Goal: Task Accomplishment & Management: Complete application form

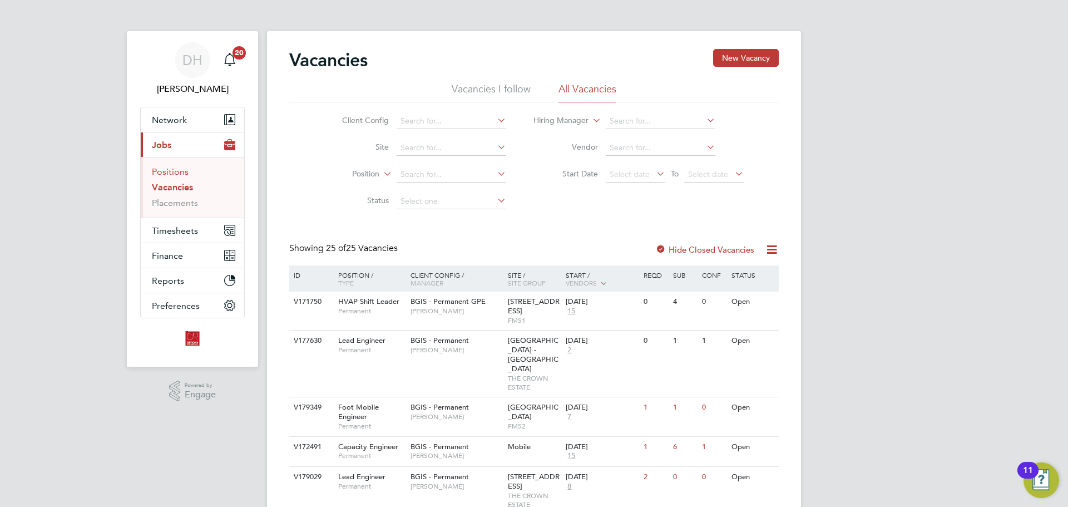
click at [168, 172] on link "Positions" at bounding box center [170, 171] width 37 height 11
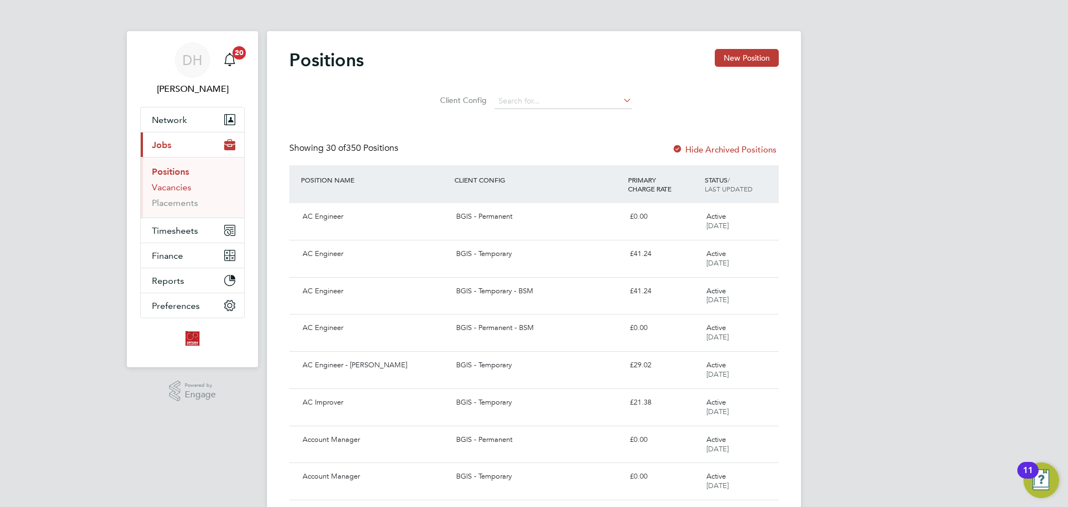
click at [167, 189] on link "Vacancies" at bounding box center [171, 187] width 39 height 11
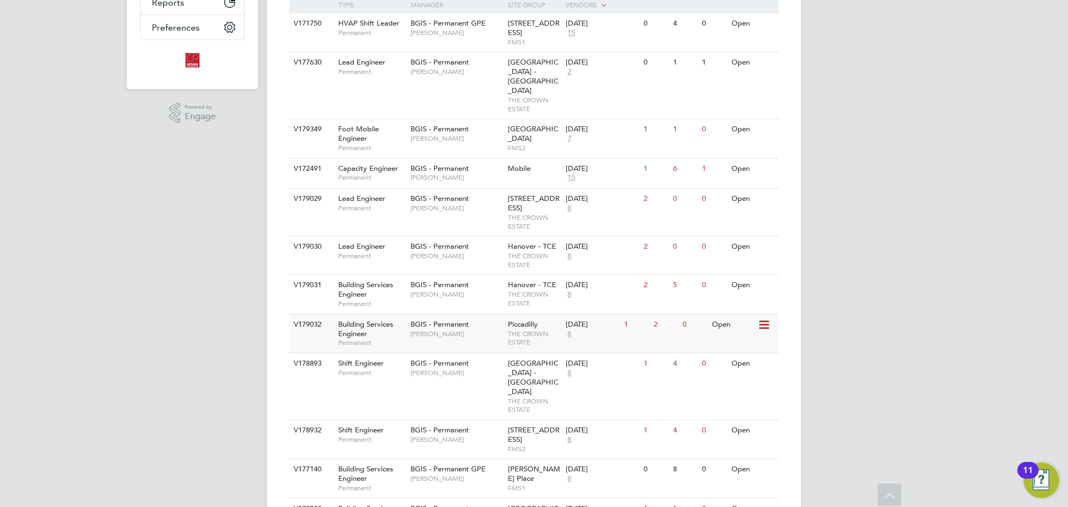
scroll to position [222, 0]
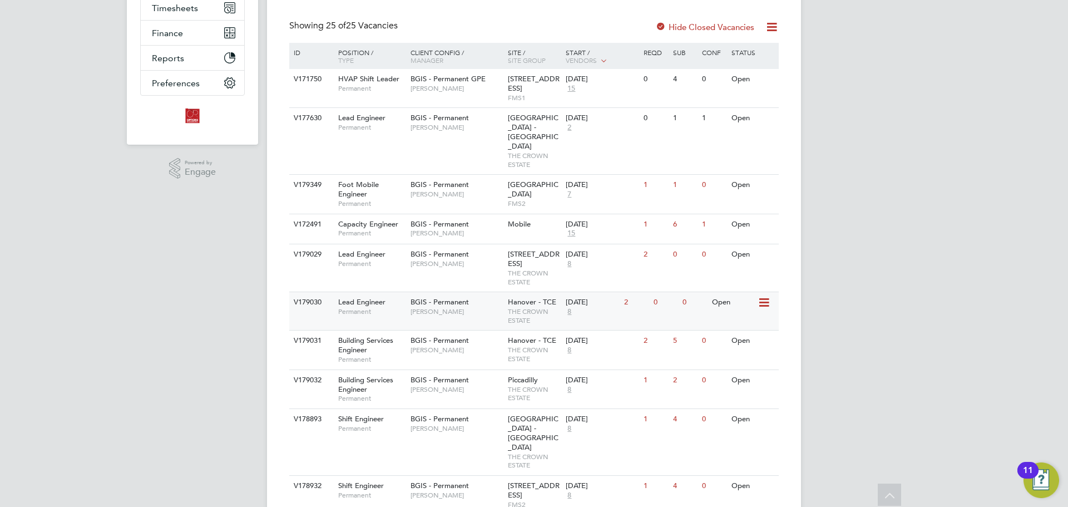
click at [437, 313] on div "V179030 Lead Engineer Permanent BGIS - Permanent Kyriacos Savva Hanover - TCE T…" at bounding box center [533, 310] width 489 height 38
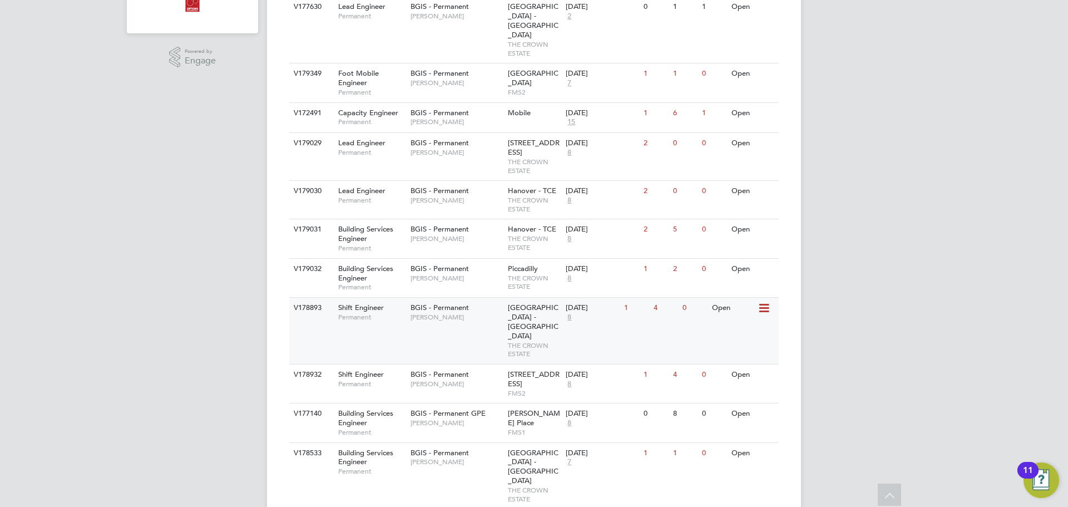
scroll to position [389, 0]
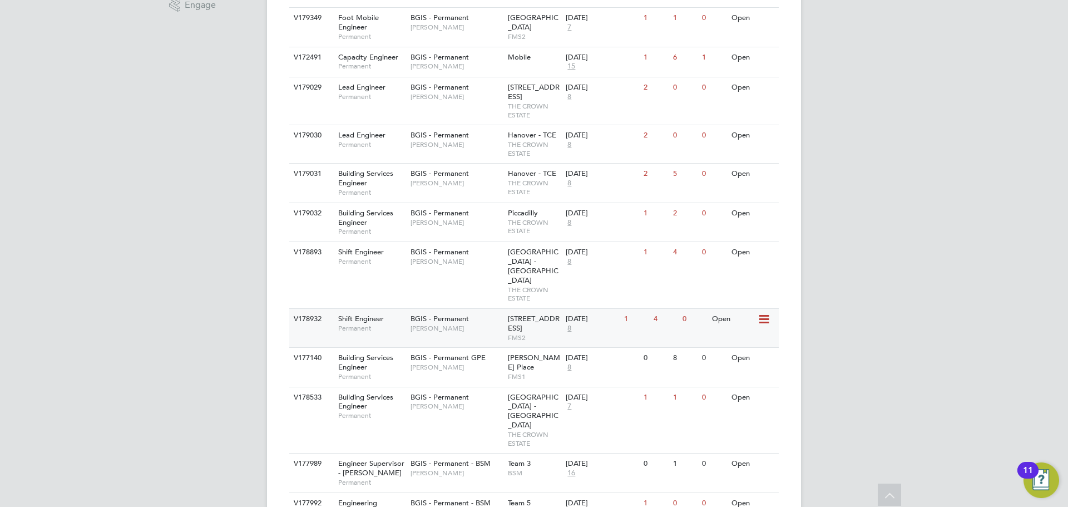
click at [457, 314] on span "BGIS - Permanent" at bounding box center [439, 318] width 58 height 9
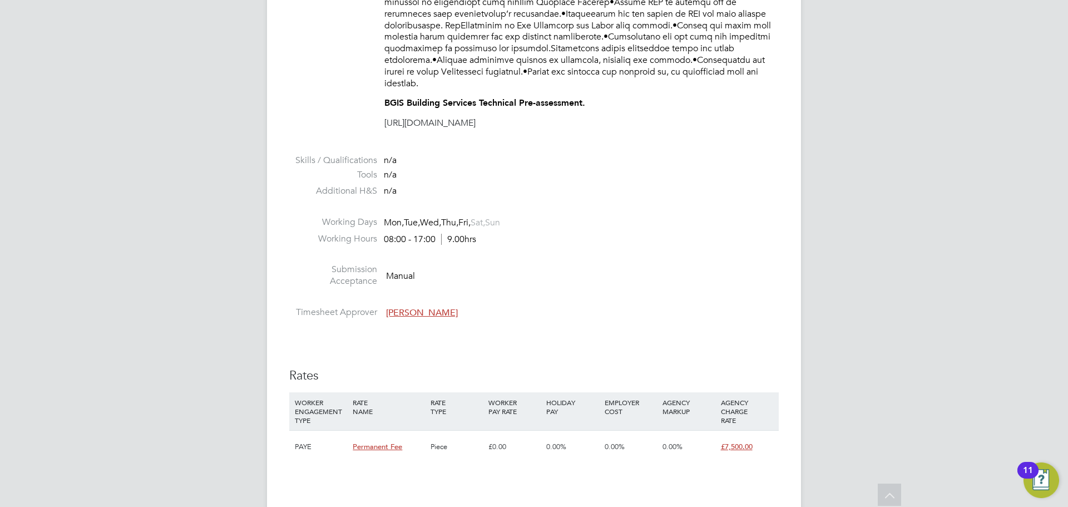
scroll to position [723, 0]
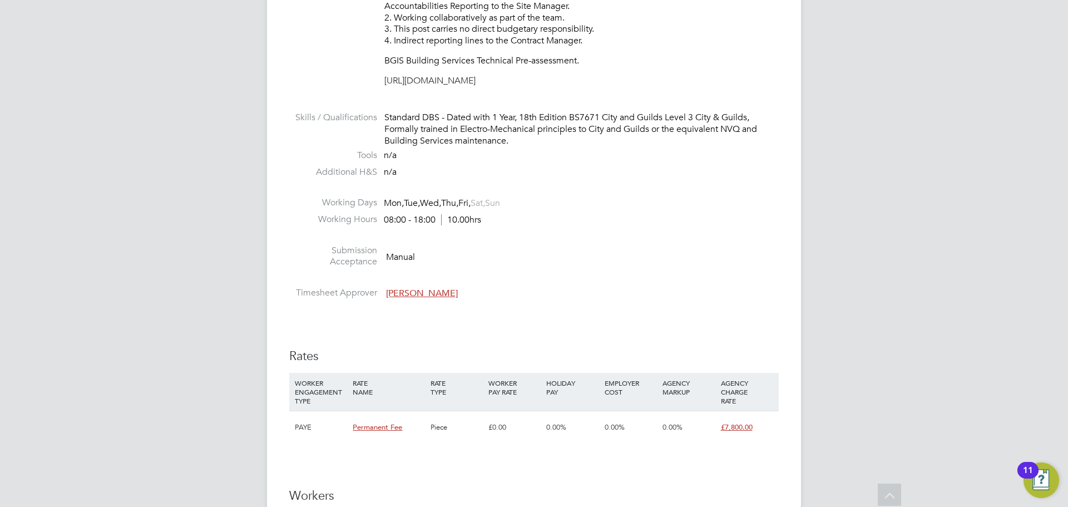
scroll to position [1279, 0]
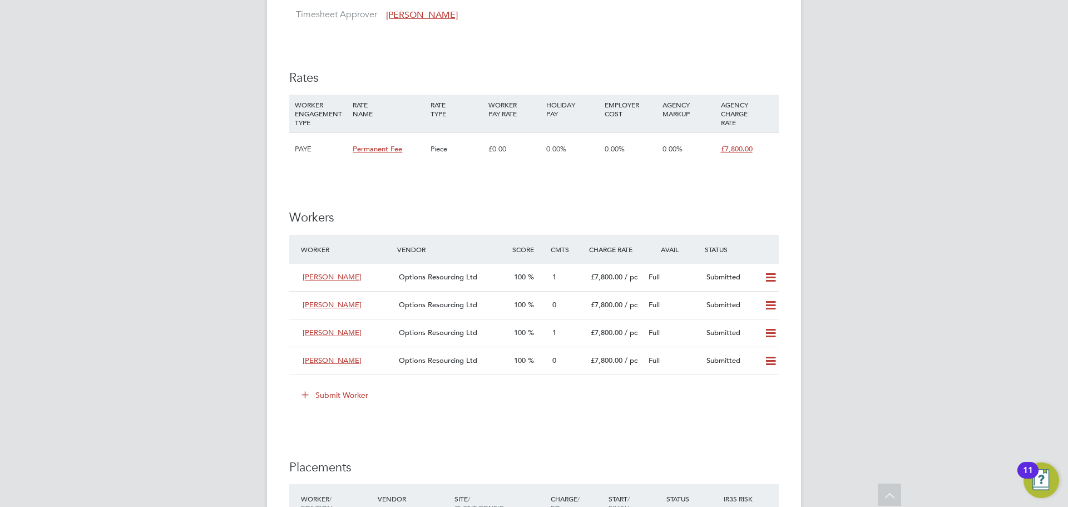
click at [320, 393] on button "Submit Worker" at bounding box center [335, 395] width 83 height 18
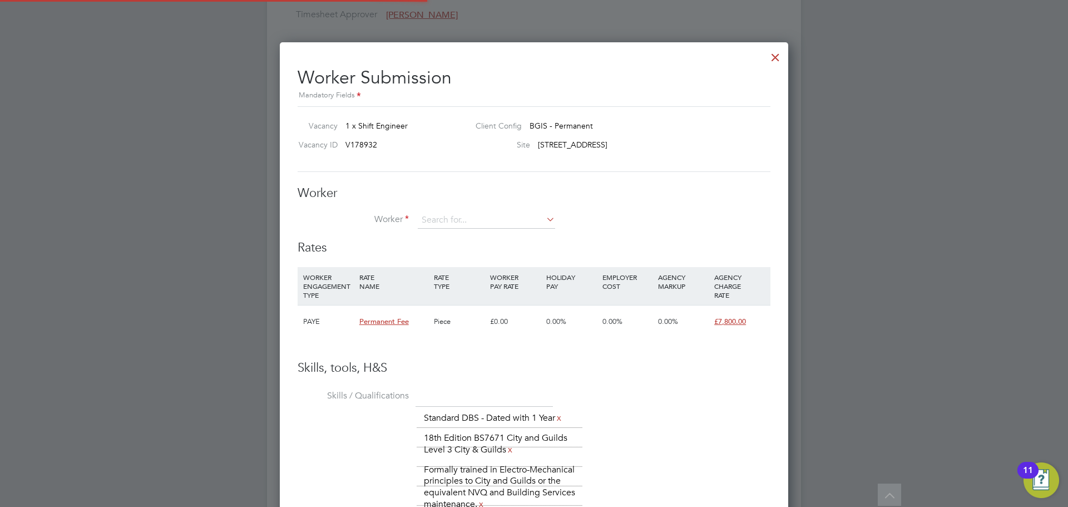
scroll to position [17, 289]
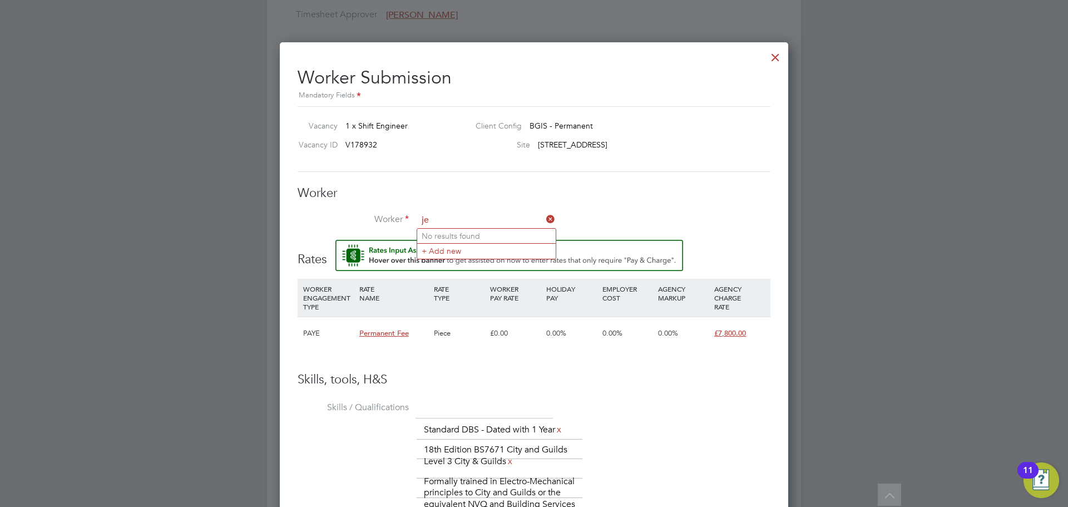
type input "j"
click at [479, 225] on input at bounding box center [486, 220] width 137 height 17
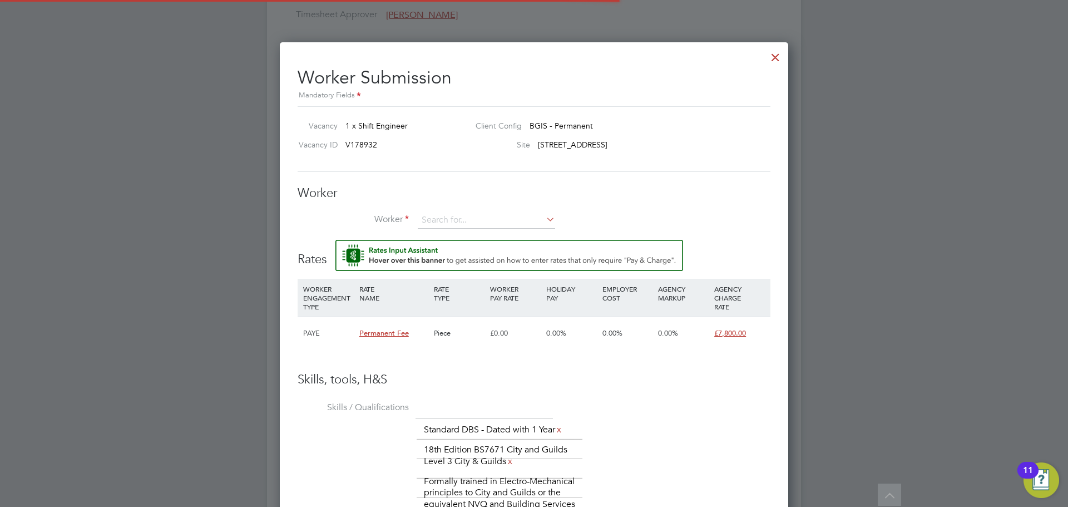
click at [464, 255] on li "+ Add new" at bounding box center [486, 250] width 138 height 15
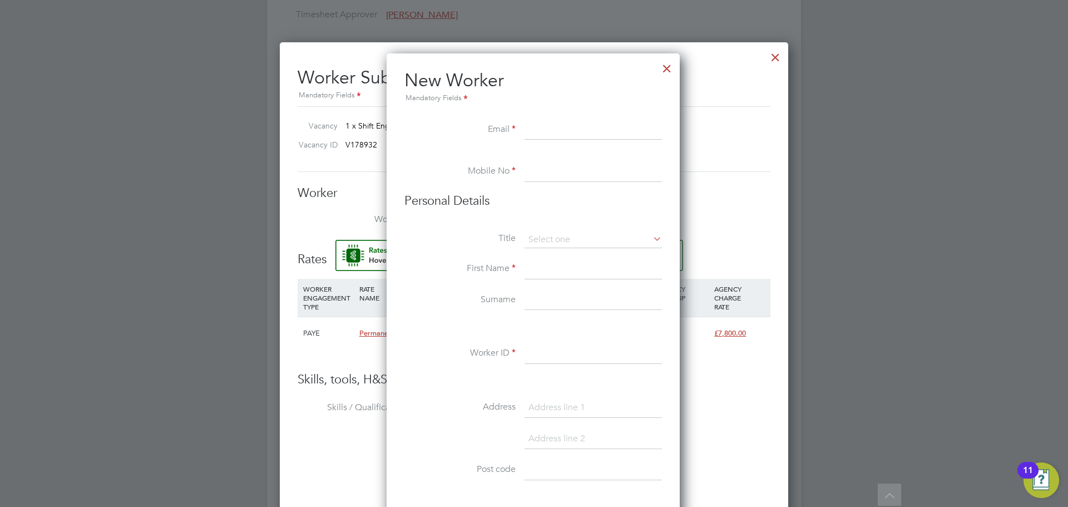
paste input "[EMAIL_ADDRESS][DOMAIN_NAME]"
type input "[EMAIL_ADDRESS][DOMAIN_NAME]"
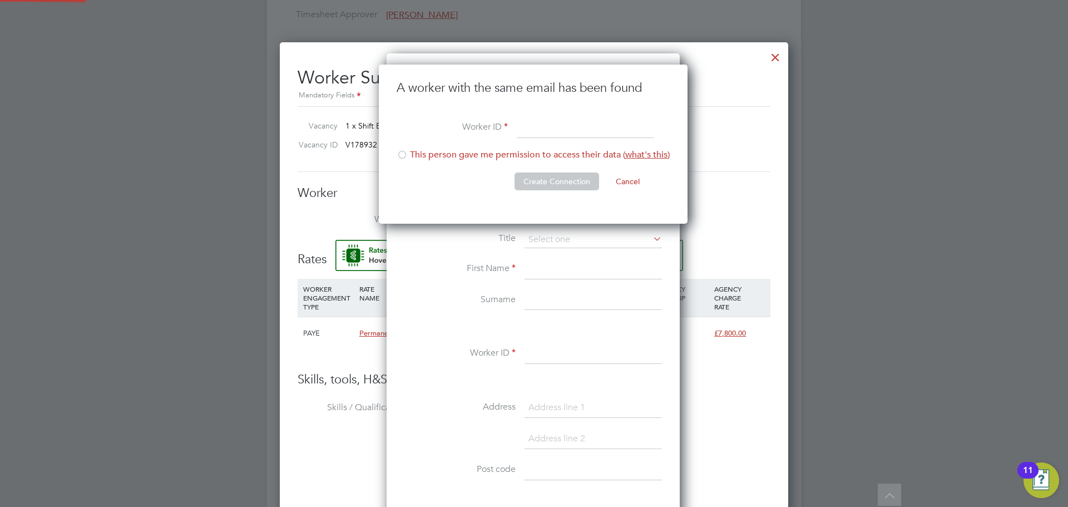
scroll to position [160, 310]
click at [404, 155] on div at bounding box center [402, 155] width 11 height 11
click at [535, 132] on input at bounding box center [585, 128] width 137 height 20
type input "JT 2025"
click at [554, 175] on button "Create Connection" at bounding box center [556, 181] width 85 height 18
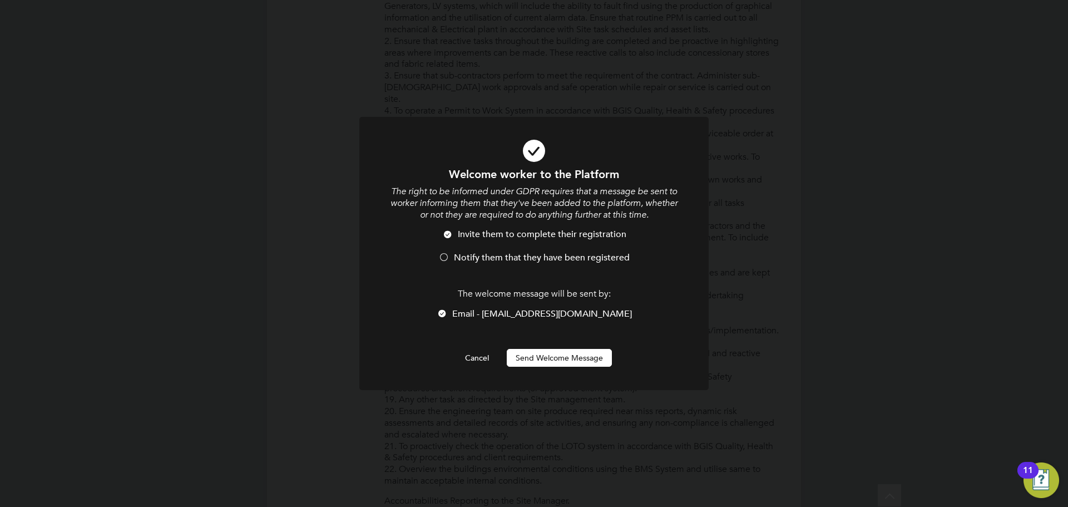
scroll to position [0, 0]
click at [566, 352] on button "Send Welcome Message" at bounding box center [559, 358] width 105 height 18
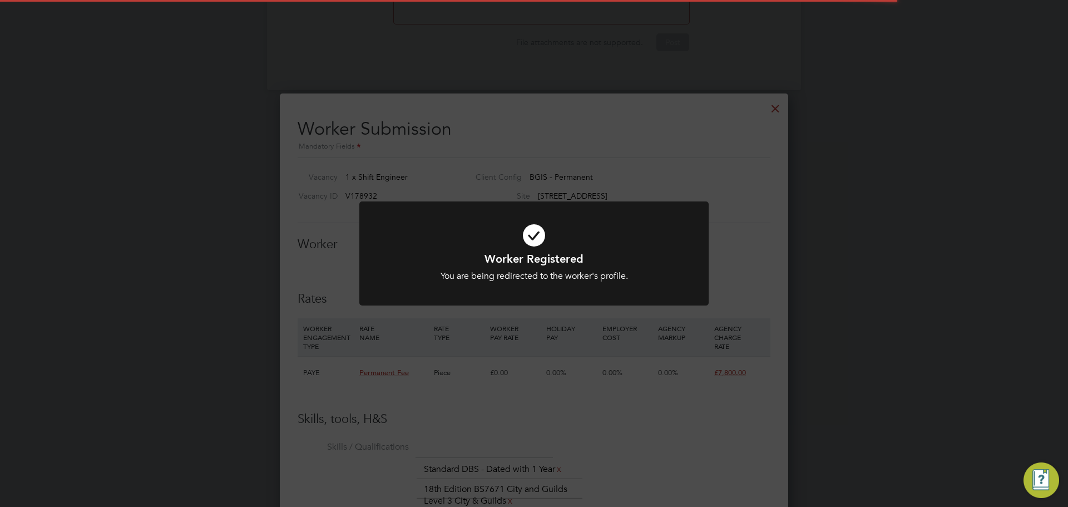
scroll to position [1279, 0]
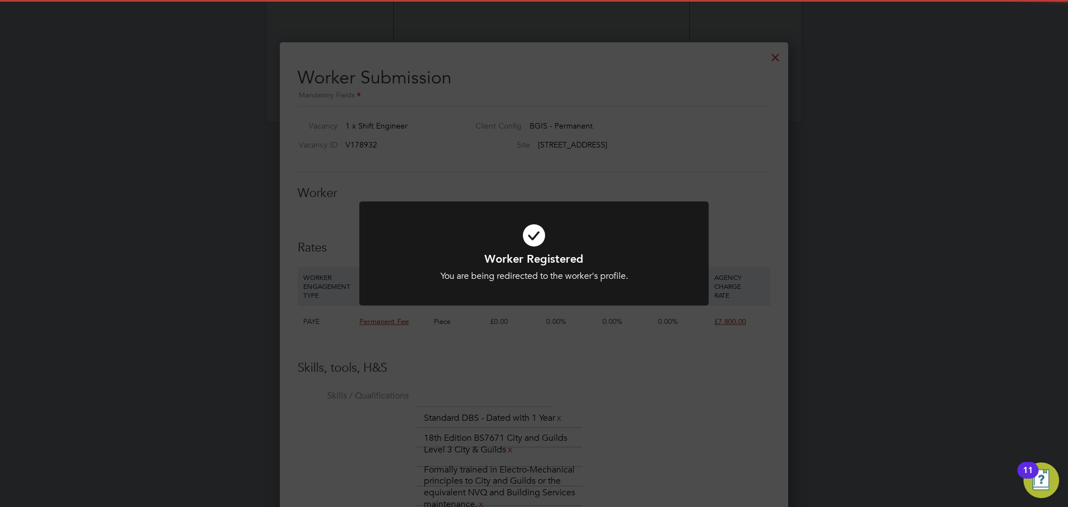
click at [633, 405] on div "Worker Registered You are being redirected to the worker's profile. Cancel Okay" at bounding box center [534, 253] width 1068 height 507
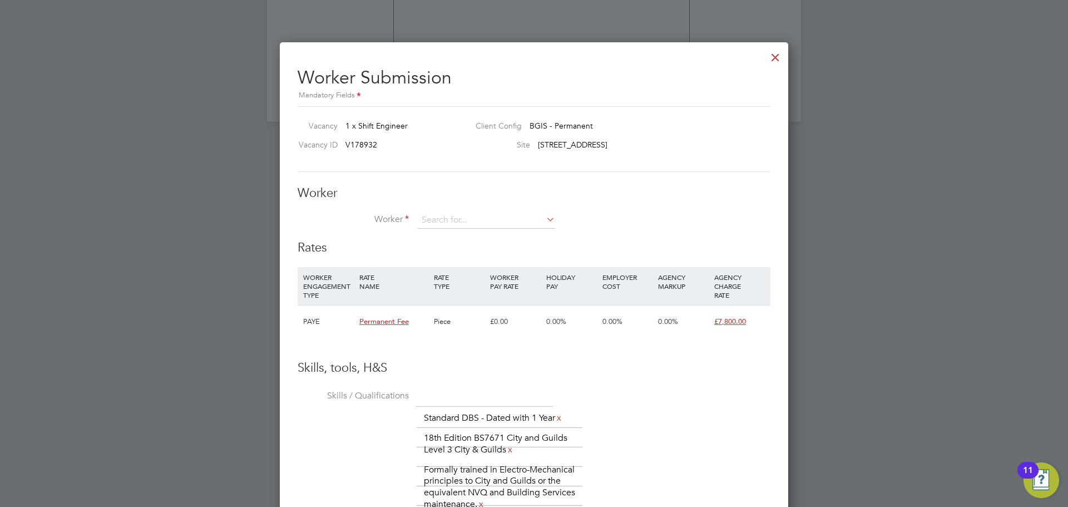
click at [775, 58] on div at bounding box center [775, 54] width 20 height 20
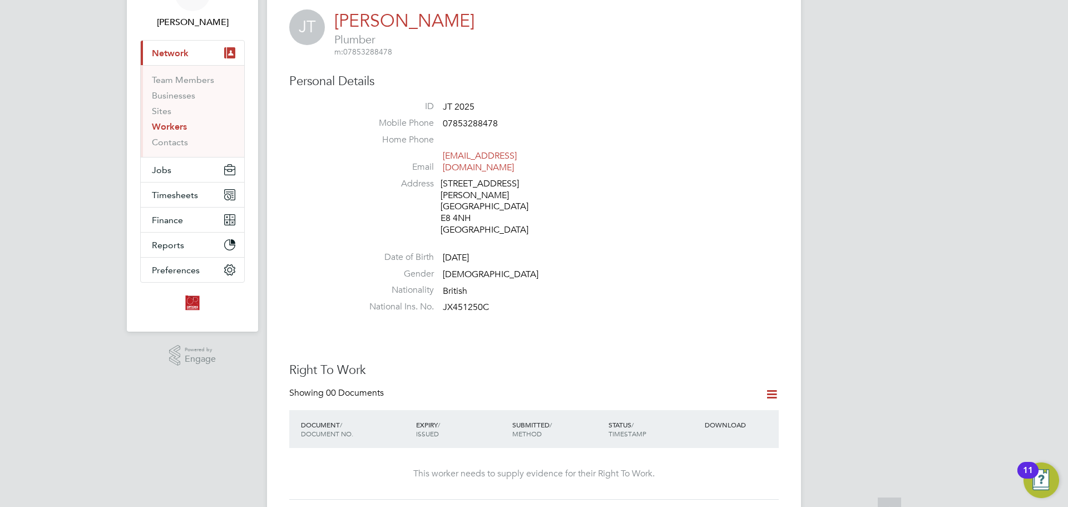
scroll to position [0, 0]
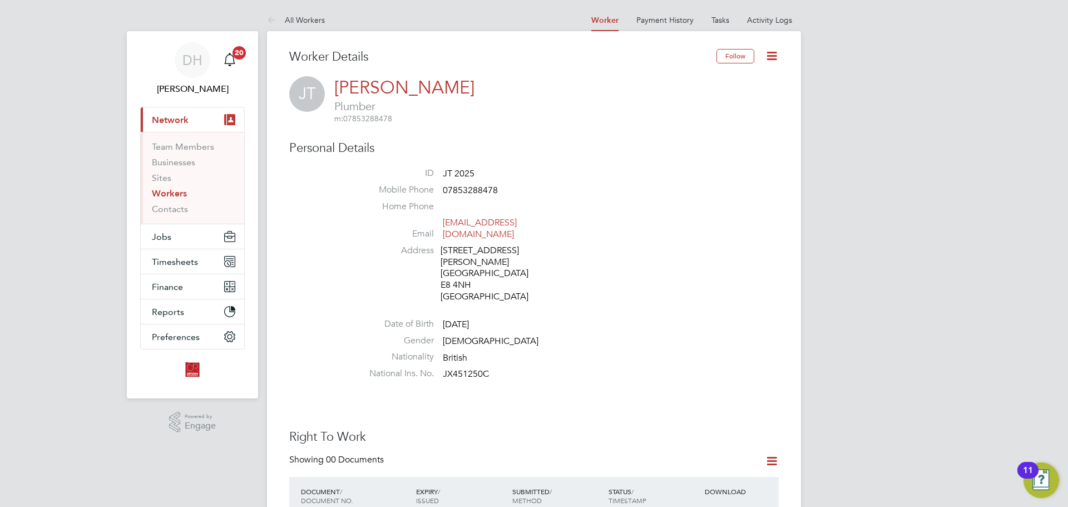
click at [173, 194] on link "Workers" at bounding box center [169, 193] width 35 height 11
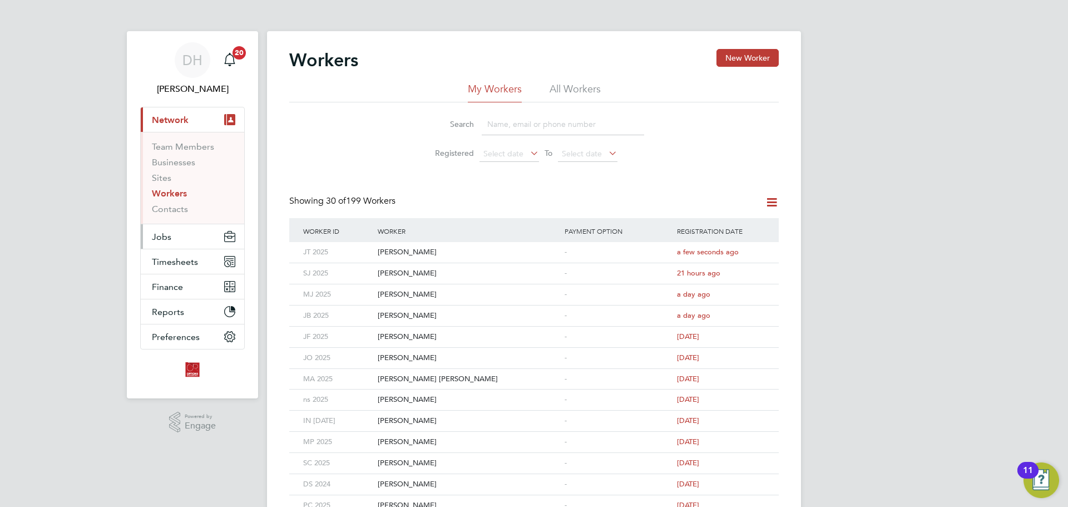
click at [174, 233] on button "Jobs" at bounding box center [192, 236] width 103 height 24
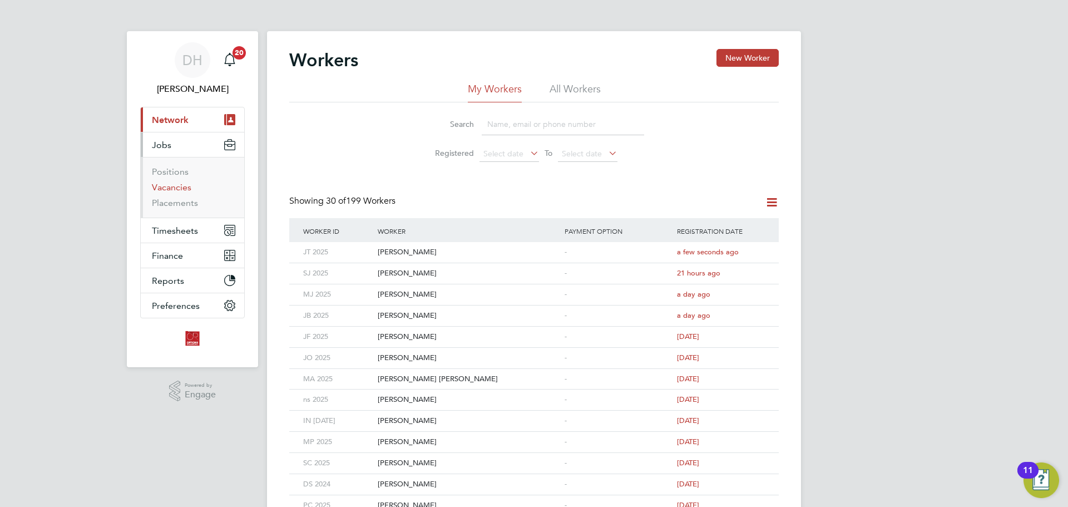
click at [177, 187] on link "Vacancies" at bounding box center [171, 187] width 39 height 11
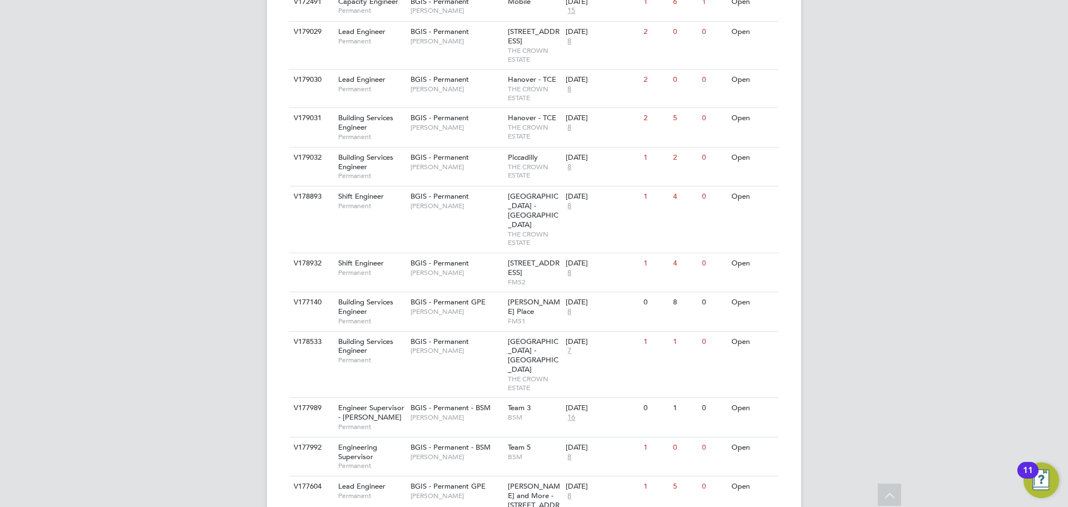
scroll to position [500, 0]
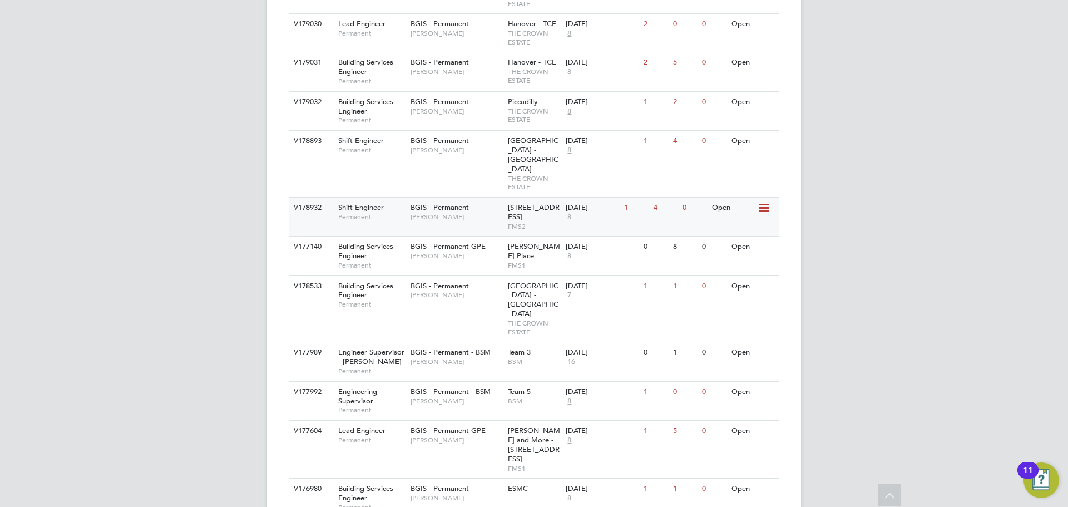
click at [452, 212] on span "Paul Wilson" at bounding box center [456, 216] width 92 height 9
click at [473, 147] on div "BGIS - Permanent Jessica Macgregor" at bounding box center [456, 145] width 97 height 29
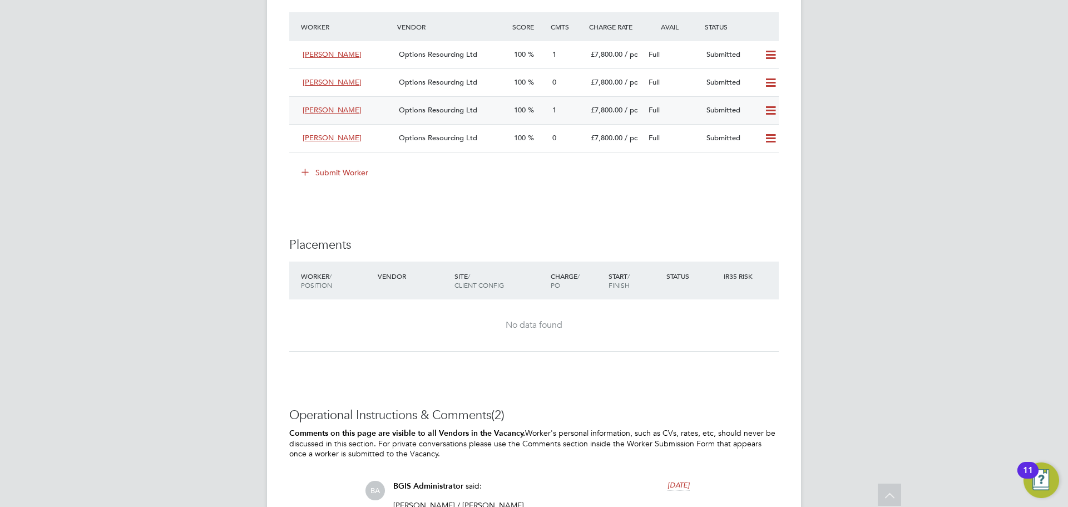
scroll to position [1446, 0]
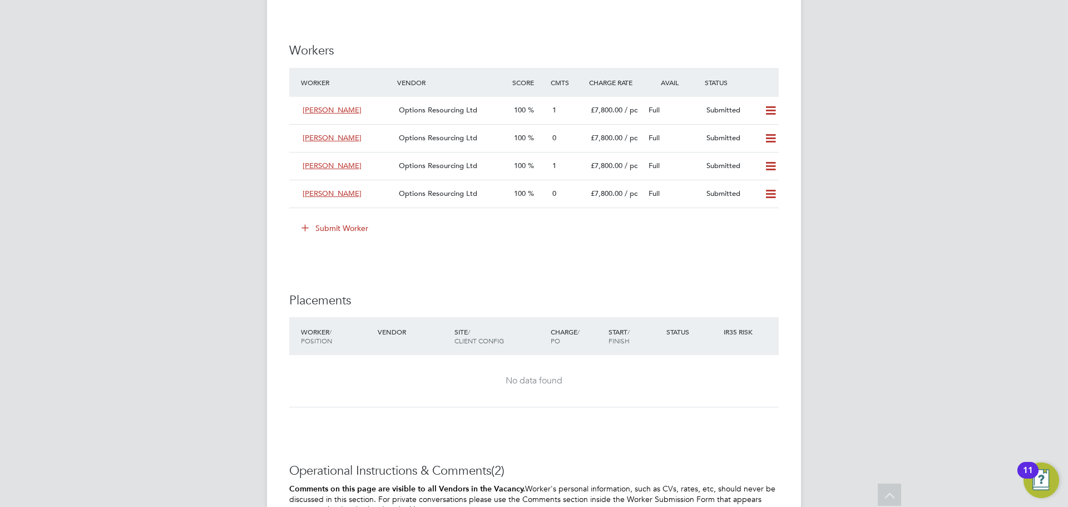
click at [301, 228] on icon at bounding box center [305, 227] width 8 height 8
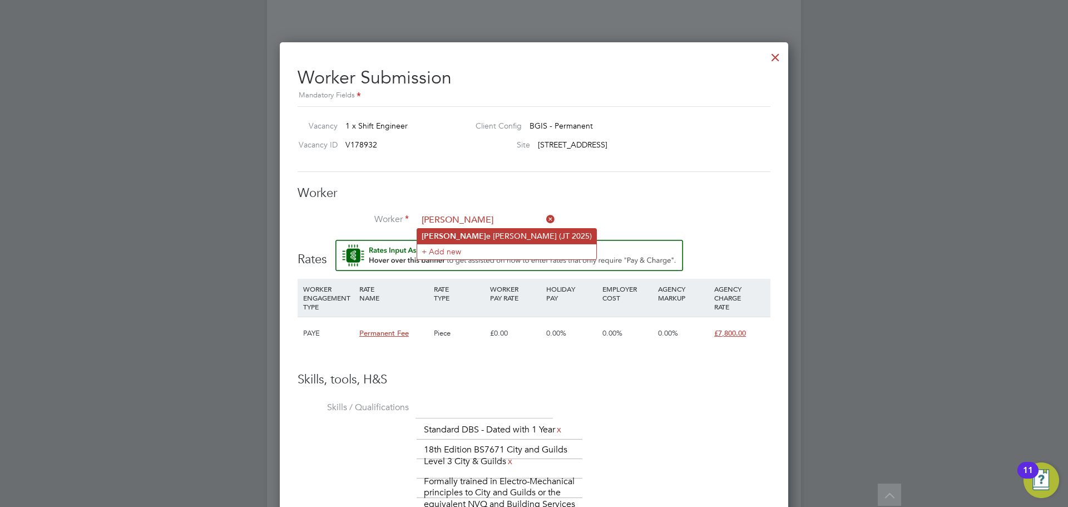
type input "[PERSON_NAME] (JT 2025)"
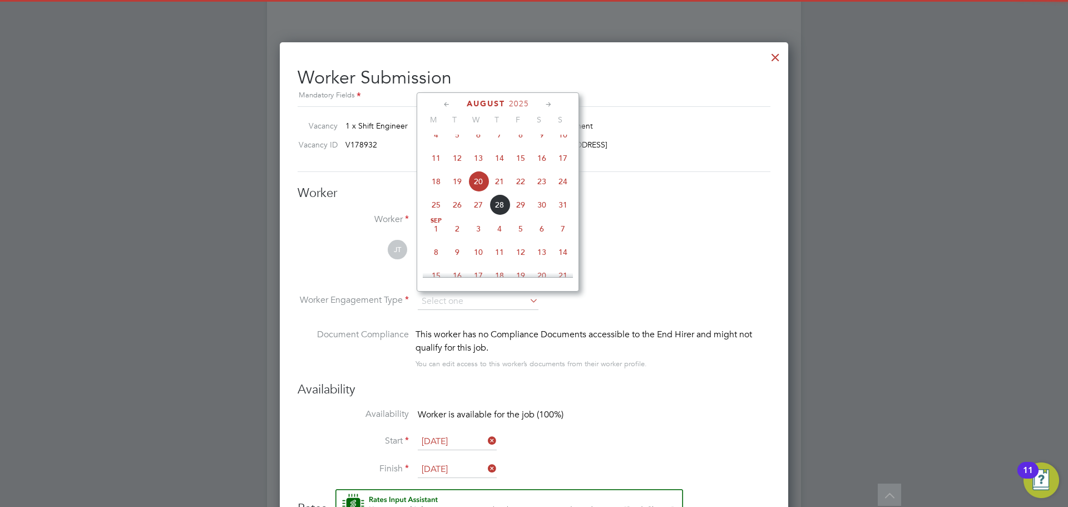
click at [609, 374] on li "Document Compliance This worker has no Compliance Documents accessible to the E…" at bounding box center [534, 355] width 473 height 54
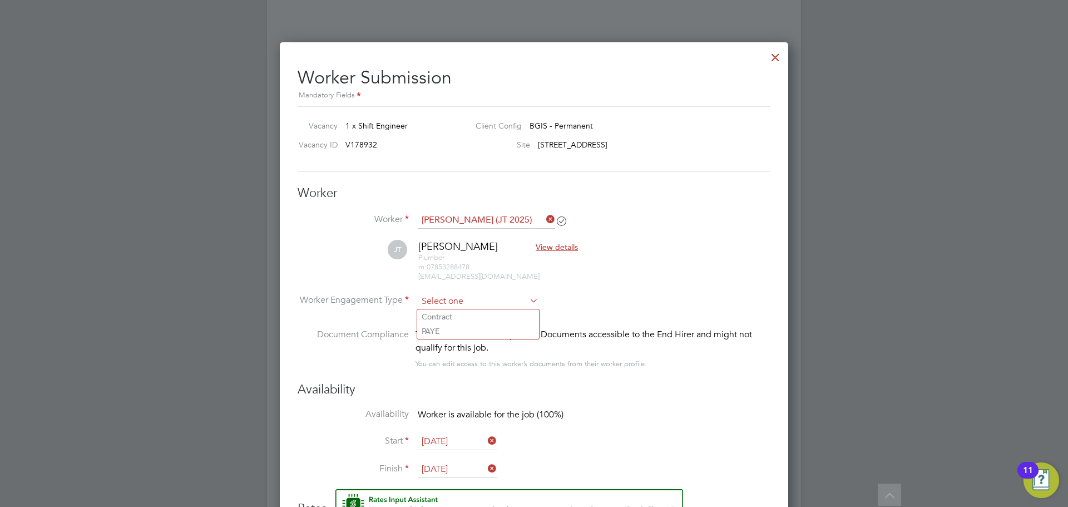
click at [490, 306] on input at bounding box center [478, 301] width 121 height 17
click at [482, 329] on li "PAYE" at bounding box center [478, 331] width 122 height 14
type input "PAYE"
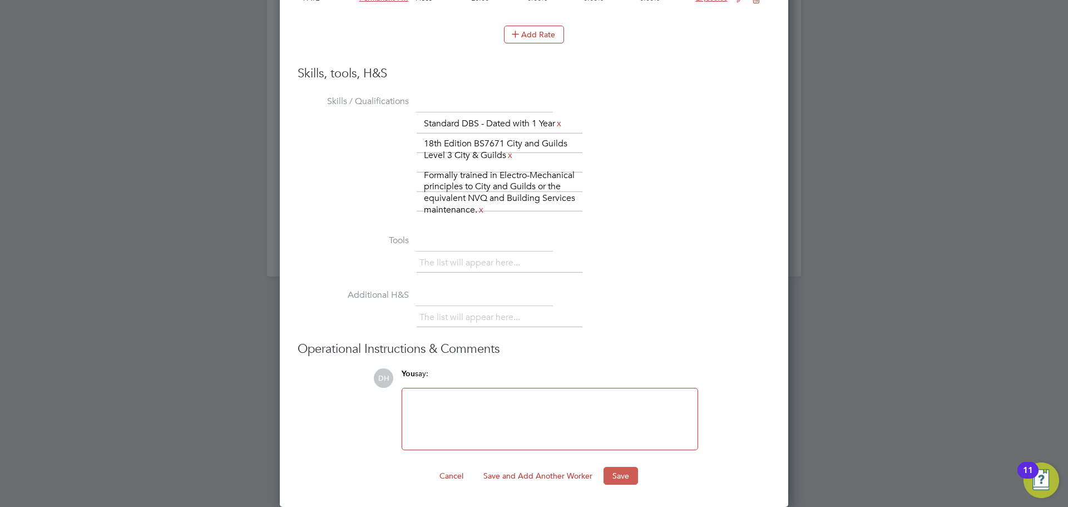
click at [616, 468] on button "Save" at bounding box center [620, 476] width 34 height 18
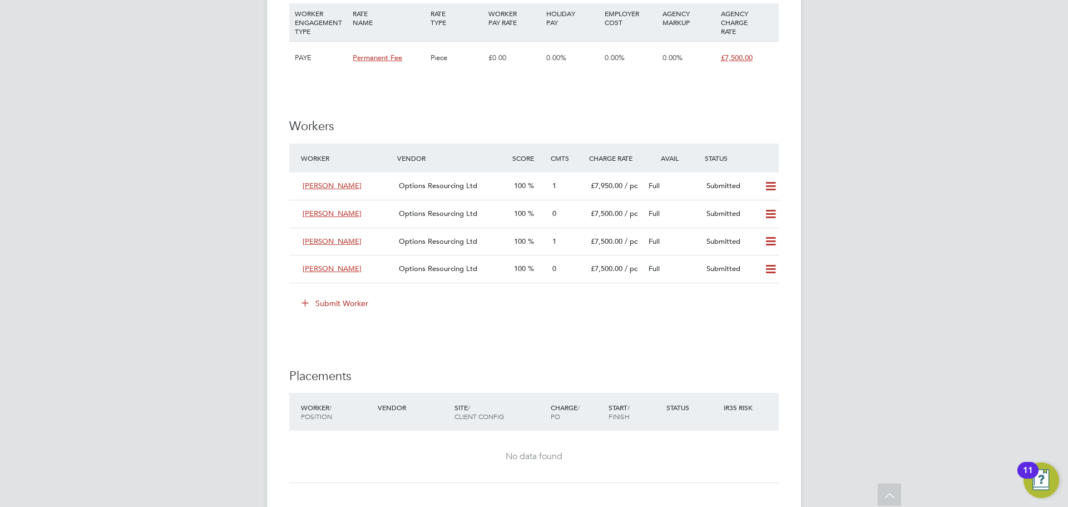
scroll to position [1557, 0]
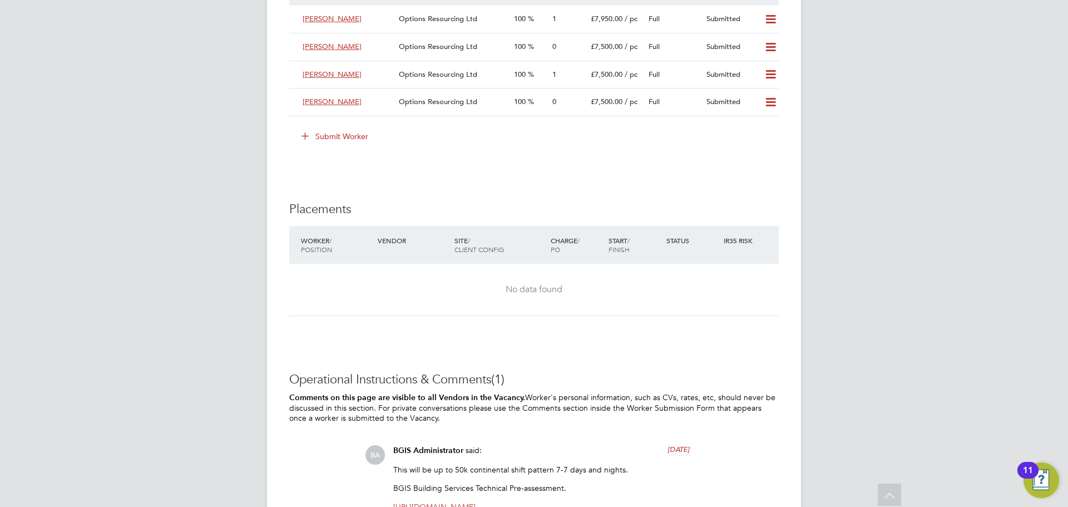
click at [305, 131] on icon at bounding box center [305, 135] width 8 height 8
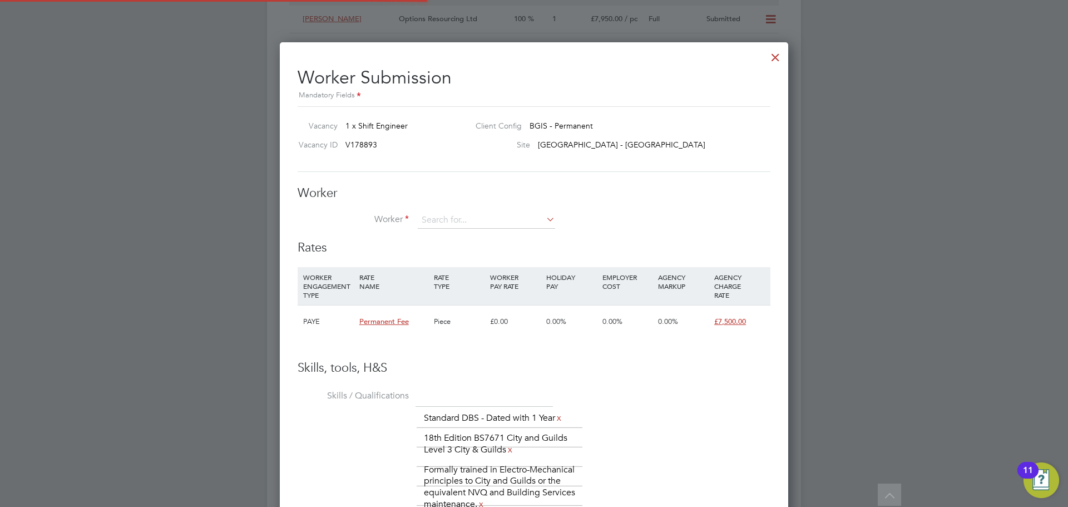
scroll to position [17, 289]
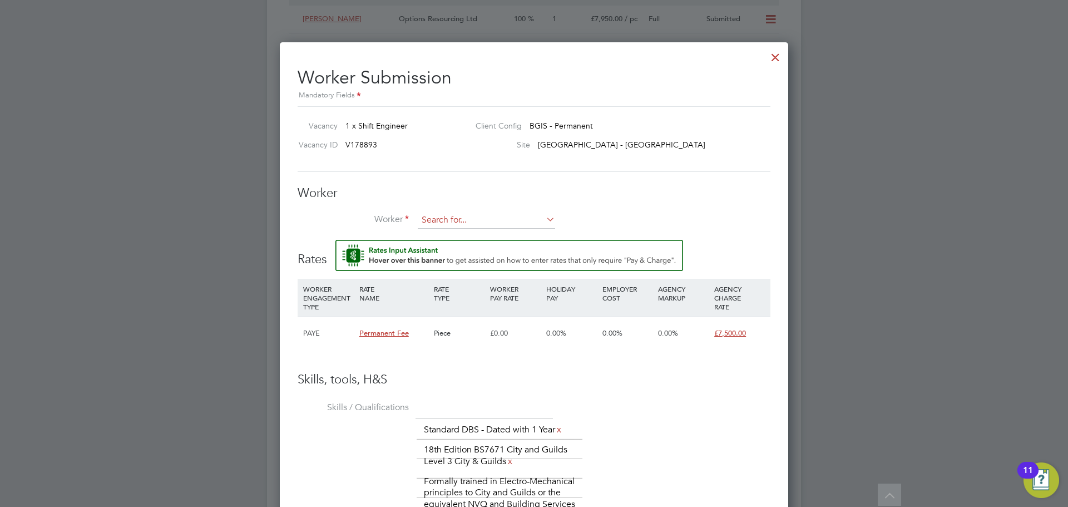
click at [445, 219] on input at bounding box center [486, 220] width 137 height 17
click at [462, 237] on li "[PERSON_NAME] (JT 2025)" at bounding box center [506, 236] width 179 height 15
type input "[PERSON_NAME] (JT 2025)"
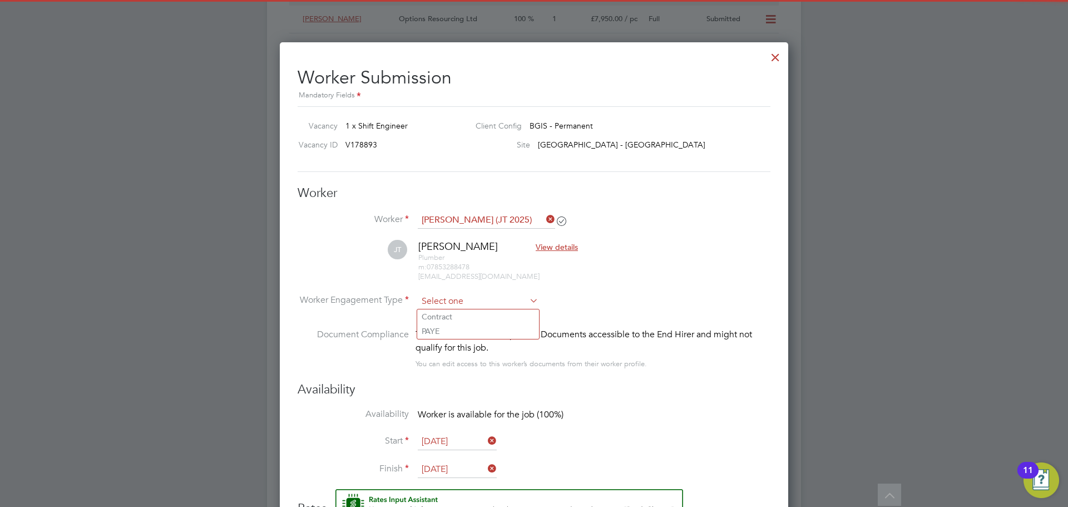
click at [477, 304] on input at bounding box center [478, 301] width 121 height 17
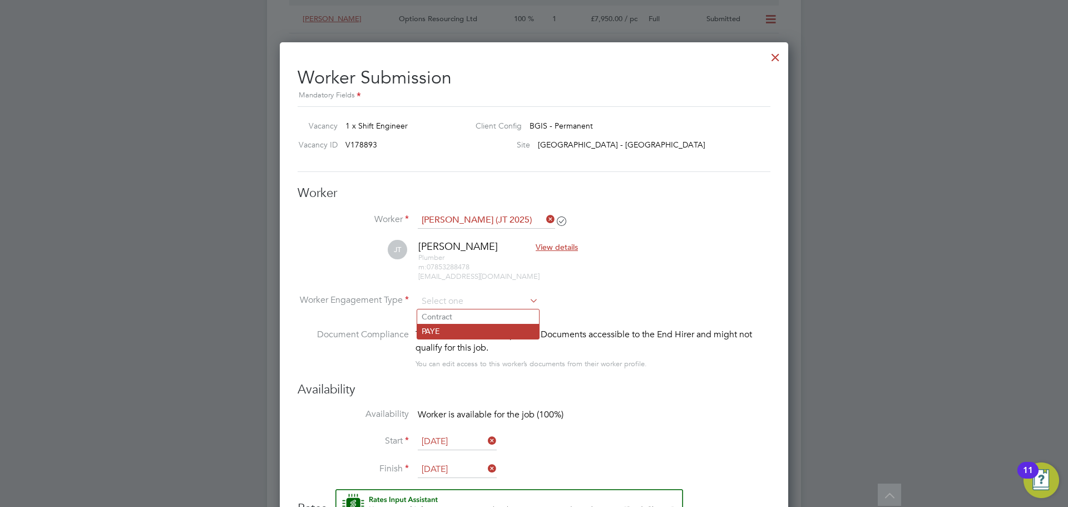
click at [475, 329] on li "PAYE" at bounding box center [478, 331] width 122 height 14
type input "PAYE"
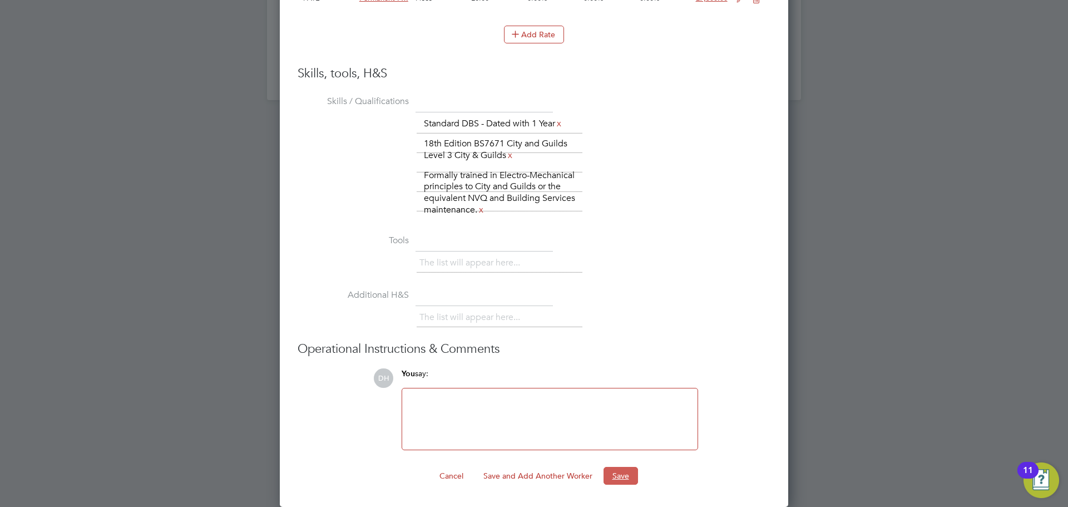
click at [619, 482] on button "Save" at bounding box center [620, 476] width 34 height 18
